Goal: Complete application form

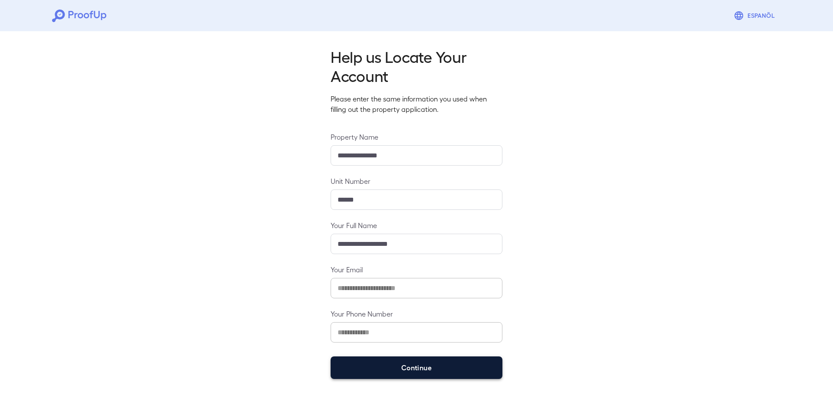
click at [422, 370] on button "Continue" at bounding box center [417, 368] width 172 height 23
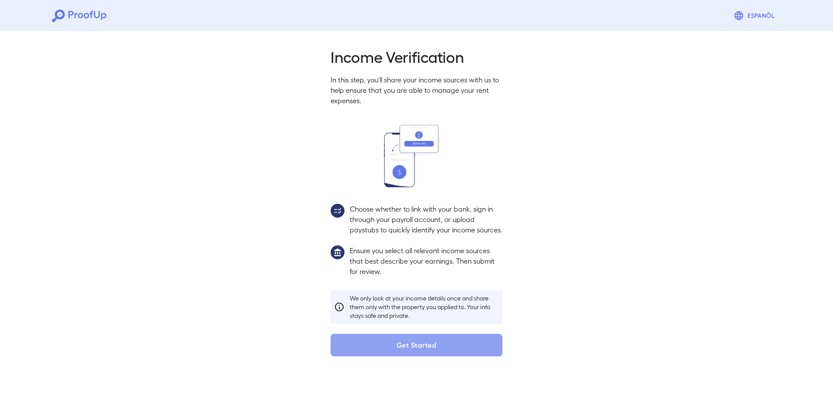
drag, startPoint x: 449, startPoint y: 358, endPoint x: 430, endPoint y: 326, distance: 37.5
click at [448, 357] on button "Get Started" at bounding box center [417, 345] width 172 height 23
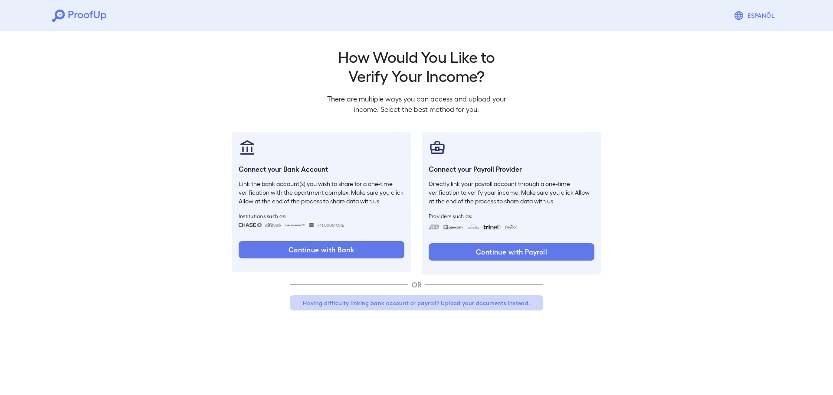
click at [385, 306] on button "Having difficulty linking bank account or payroll? Upload your documents instea…" at bounding box center [416, 304] width 253 height 16
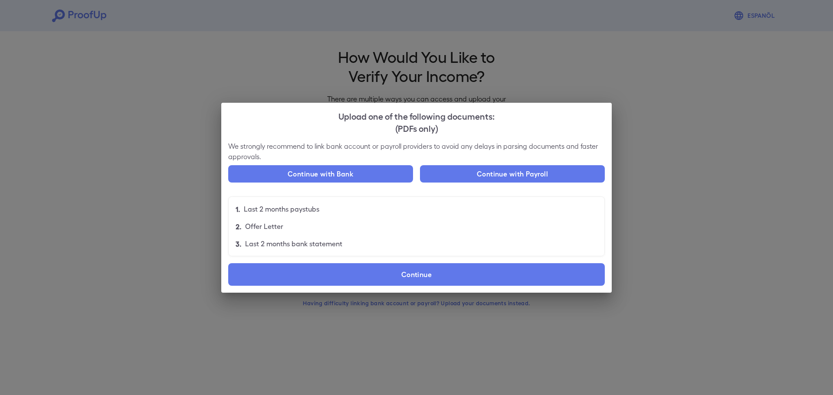
click at [299, 208] on p "Last 2 months paystubs" at bounding box center [282, 209] width 76 height 10
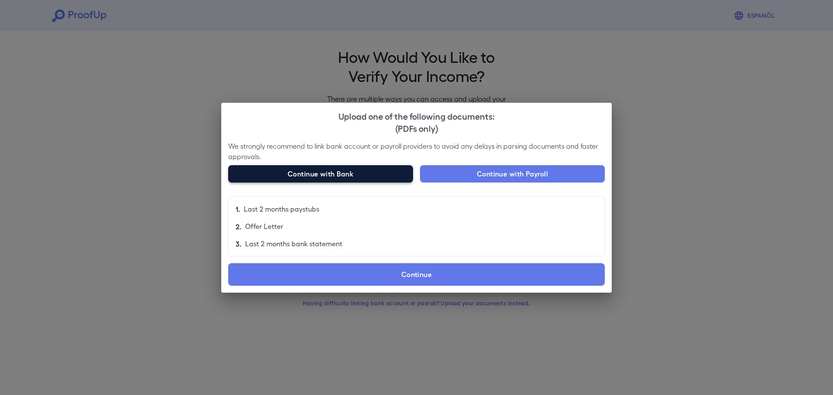
click at [332, 171] on button "Continue with Bank" at bounding box center [320, 173] width 185 height 17
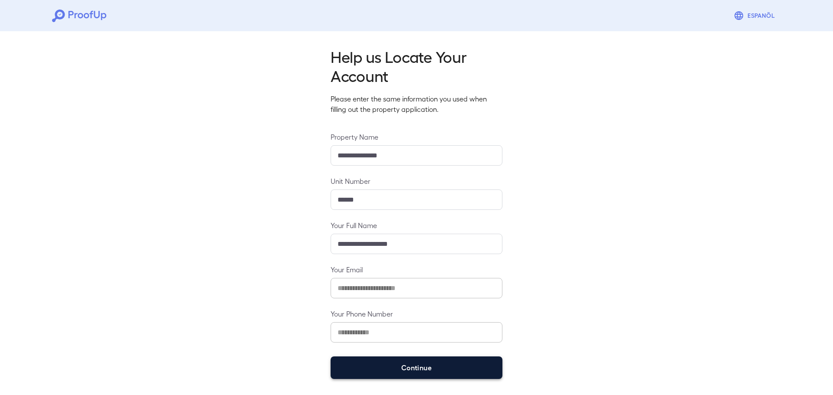
click at [404, 375] on button "Continue" at bounding box center [417, 368] width 172 height 23
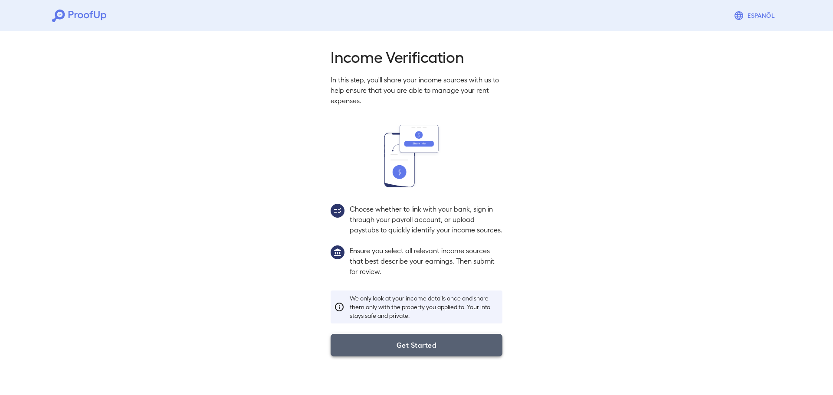
click at [414, 356] on button "Get Started" at bounding box center [417, 345] width 172 height 23
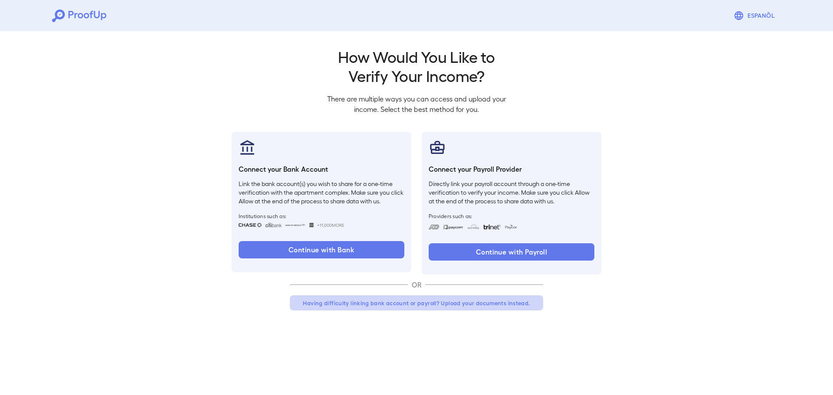
click at [409, 304] on button "Having difficulty linking bank account or payroll? Upload your documents instea…" at bounding box center [416, 304] width 253 height 16
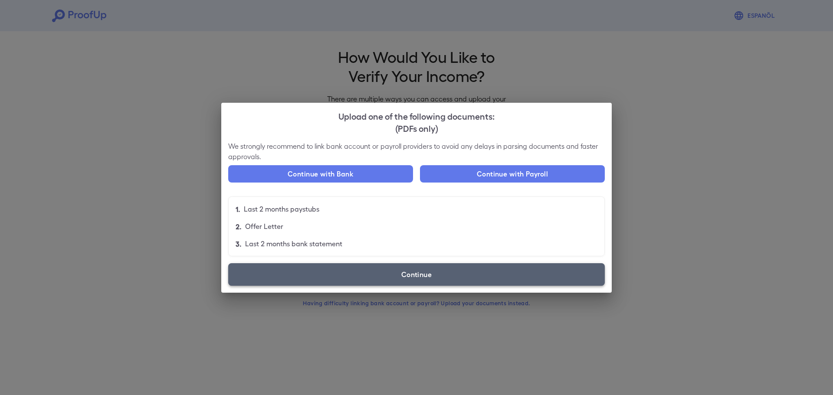
click at [339, 279] on label "Continue" at bounding box center [416, 274] width 377 height 23
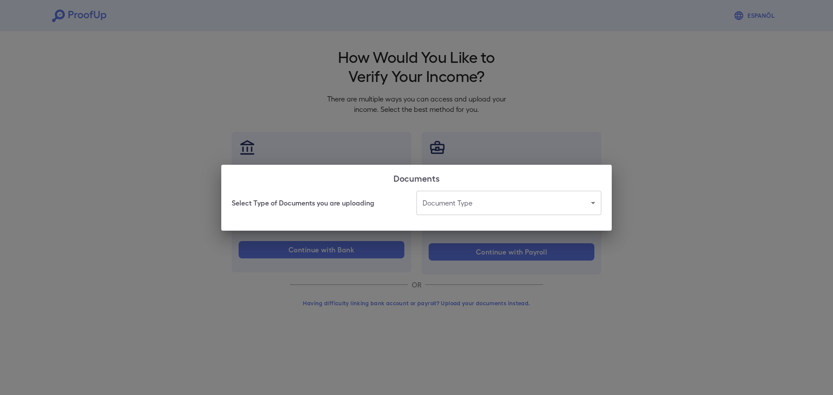
click at [465, 207] on body "Espanõl Go back How Would You Like to Verify Your Income? There are multiple wa…" at bounding box center [416, 166] width 833 height 332
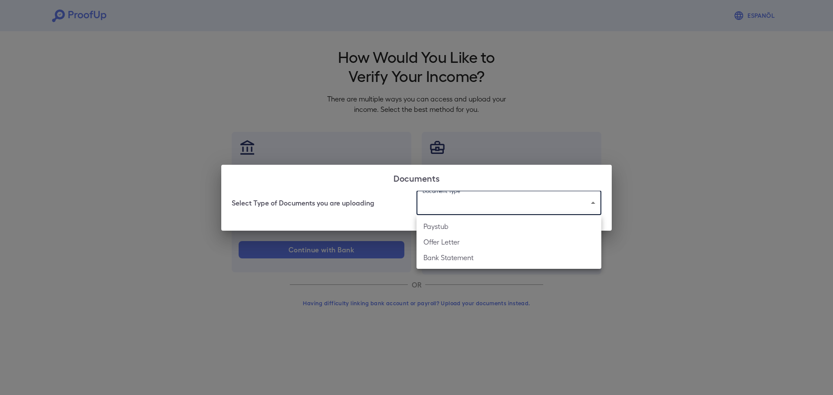
click at [474, 255] on li "Bank Statement" at bounding box center [509, 258] width 185 height 16
type input "**********"
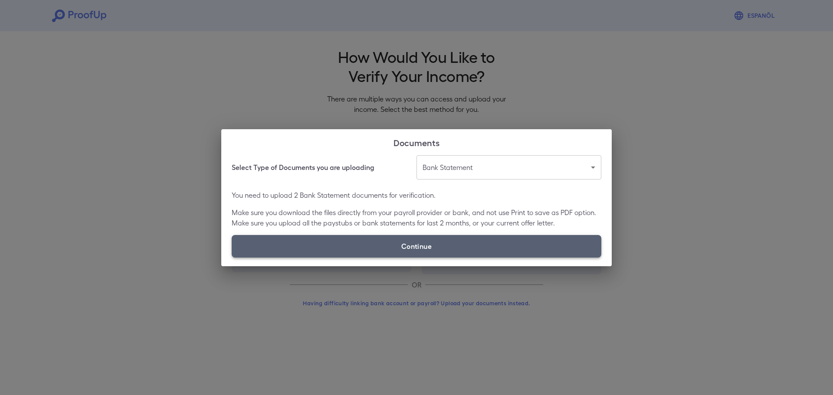
click at [440, 250] on label "Continue" at bounding box center [417, 246] width 370 height 23
click at [232, 257] on input "Continue" at bounding box center [232, 257] width 0 height 0
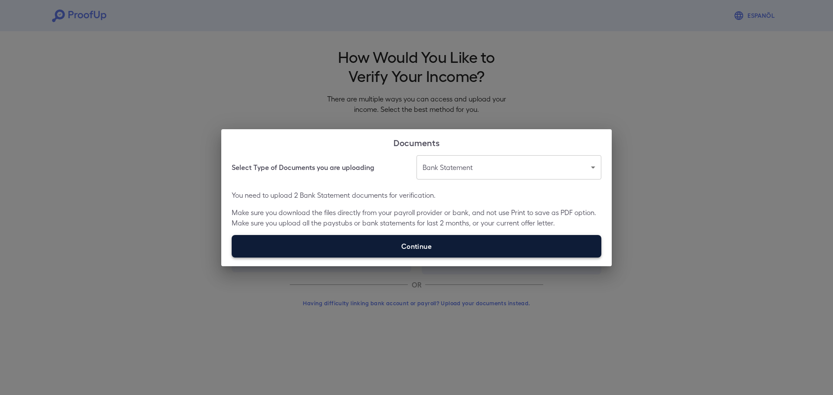
type input "**********"
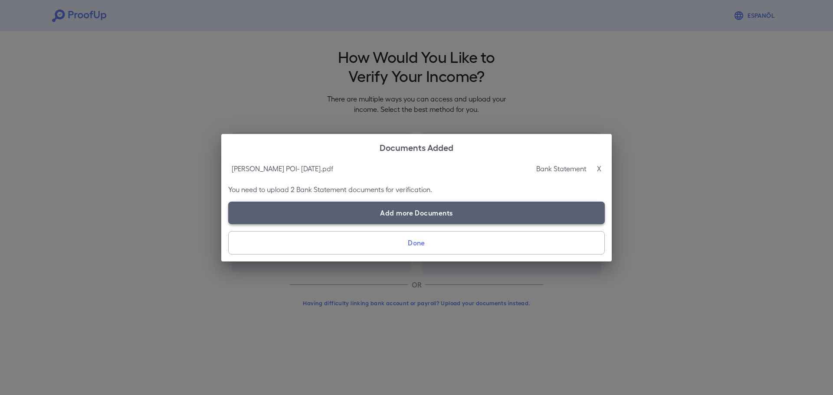
click at [434, 209] on label "Add more Documents" at bounding box center [416, 213] width 377 height 23
click at [229, 224] on input "Add more Documents" at bounding box center [228, 224] width 0 height 0
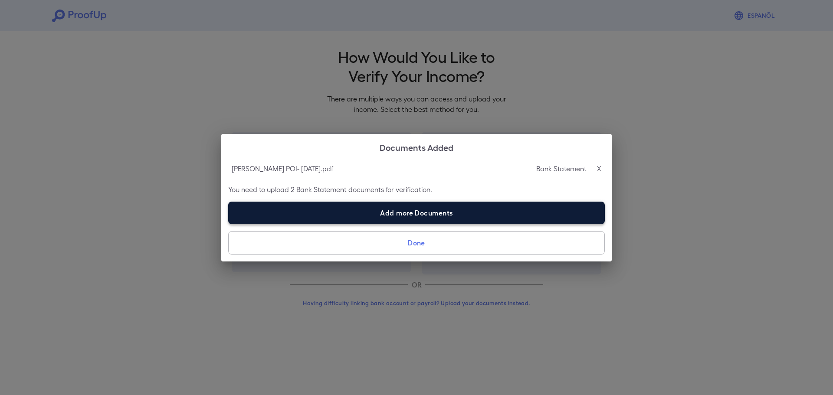
type input "**********"
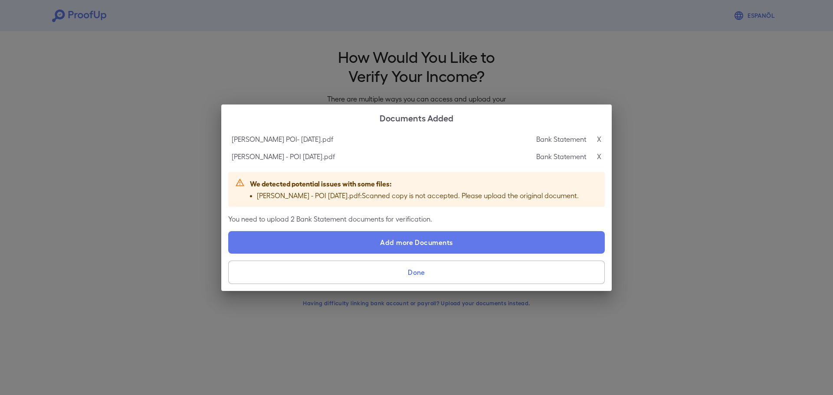
click at [427, 268] on button "Done" at bounding box center [416, 272] width 377 height 23
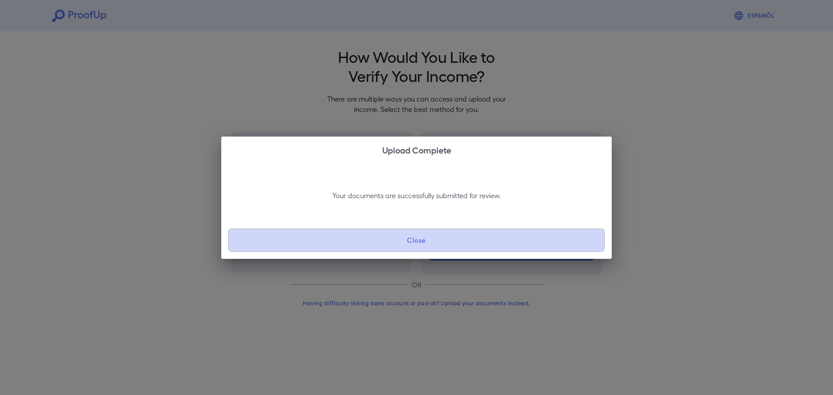
click at [401, 241] on button "Close" at bounding box center [416, 240] width 377 height 23
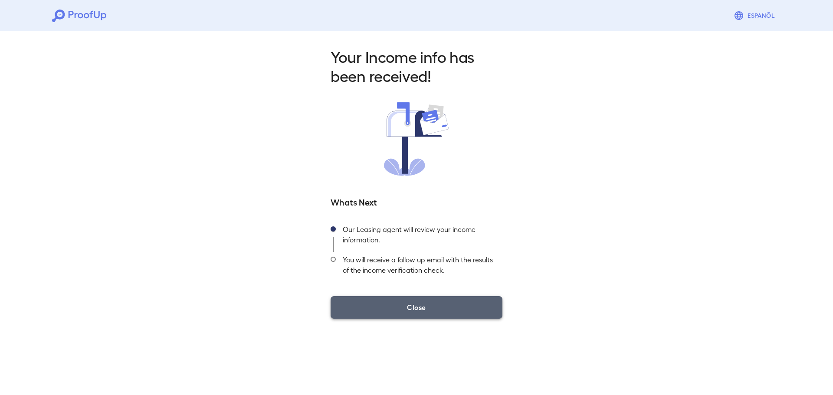
click at [436, 309] on button "Close" at bounding box center [417, 307] width 172 height 23
